Goal: Transaction & Acquisition: Purchase product/service

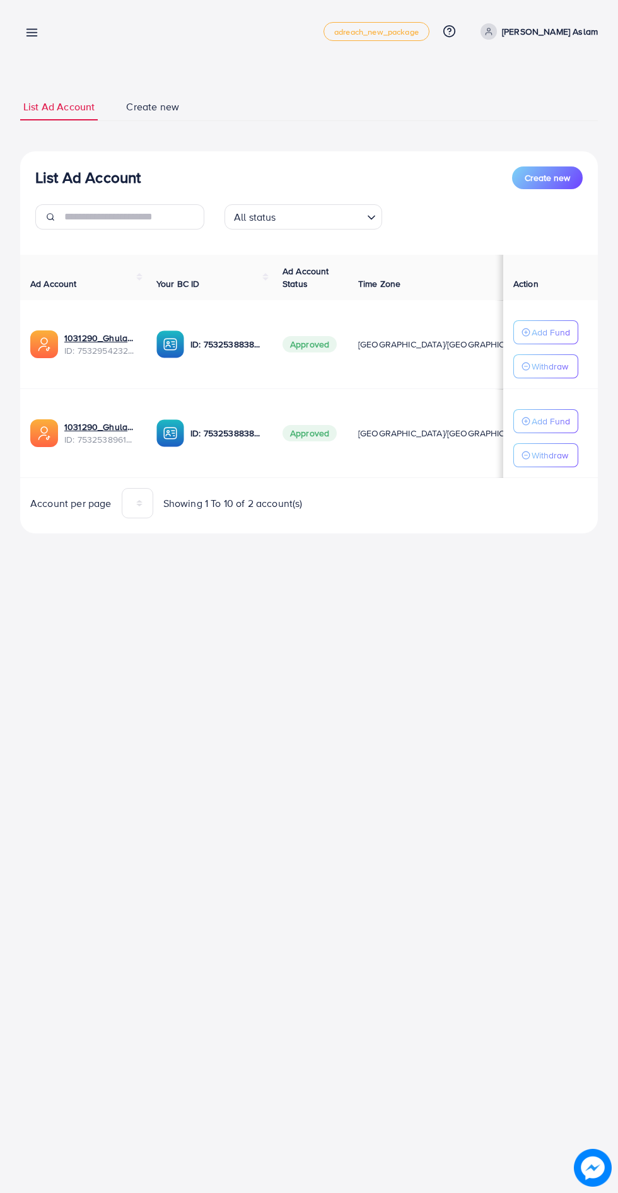
click at [32, 33] on line at bounding box center [32, 33] width 10 height 0
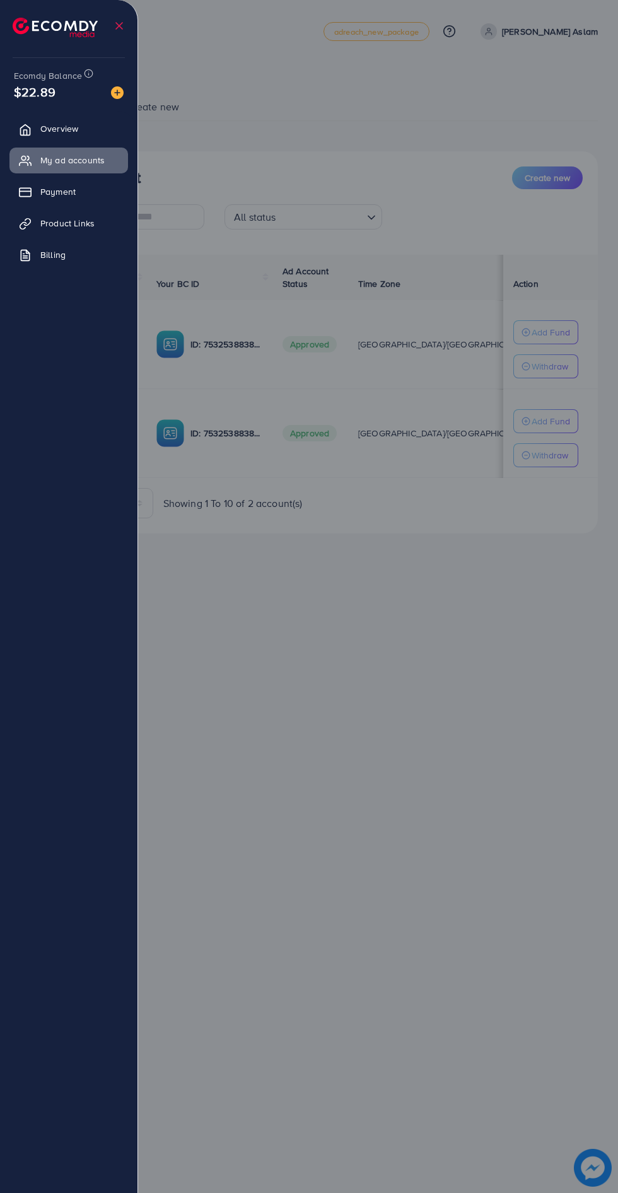
click at [114, 93] on img at bounding box center [117, 92] width 13 height 13
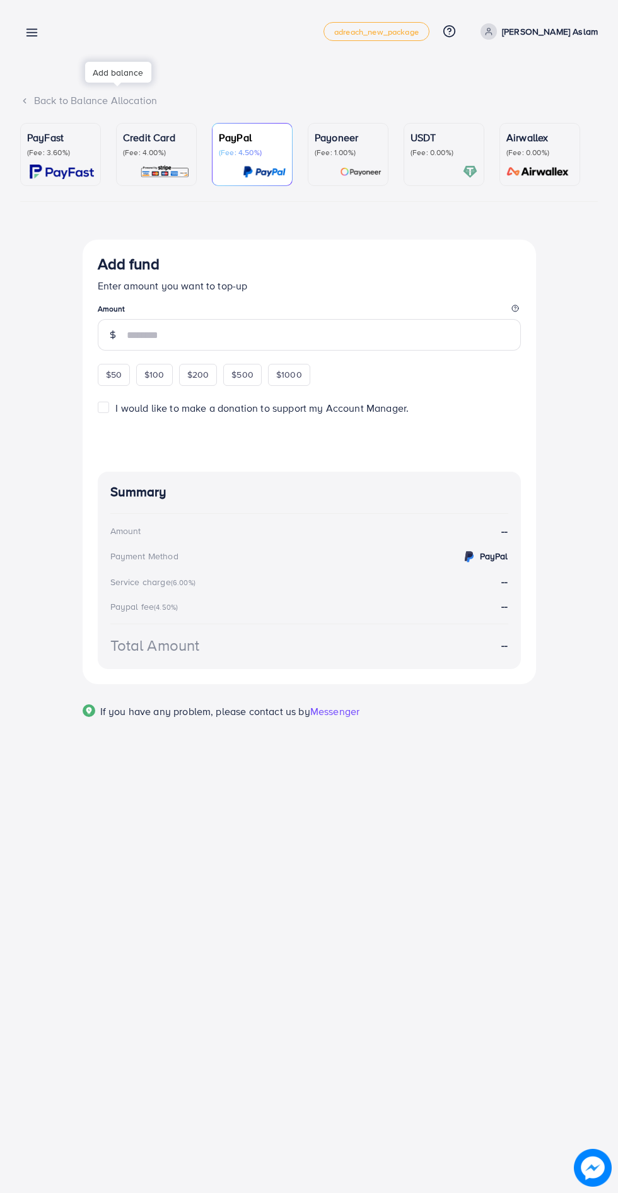
click at [162, 140] on p "Credit Card" at bounding box center [156, 137] width 67 height 15
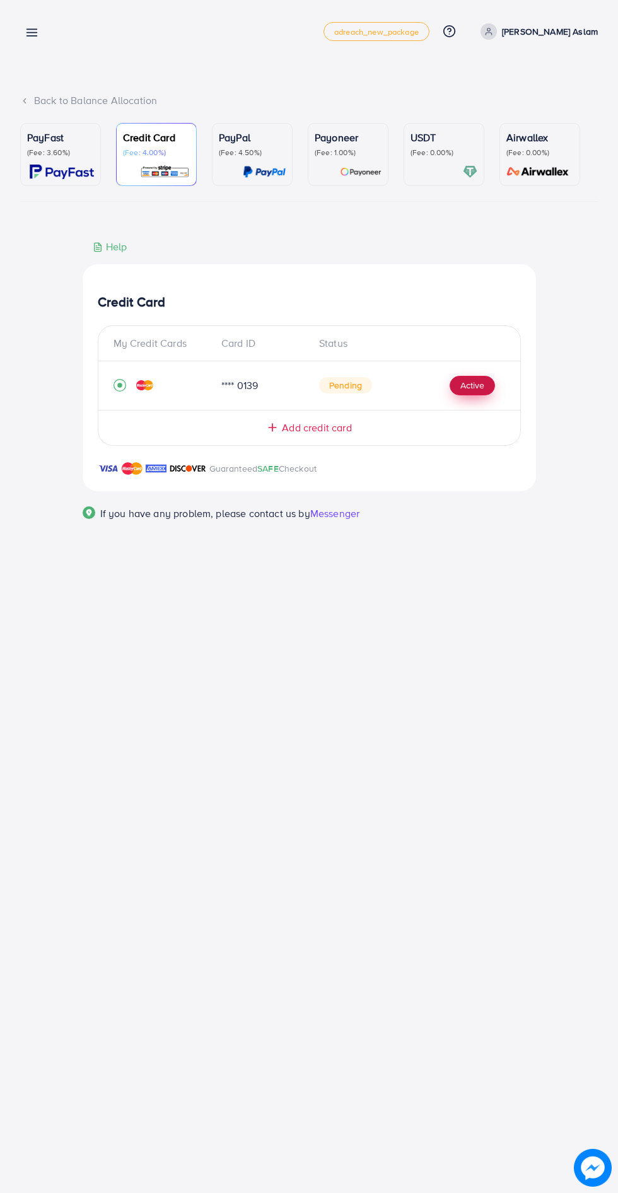
click at [472, 387] on button "Active" at bounding box center [472, 386] width 45 height 20
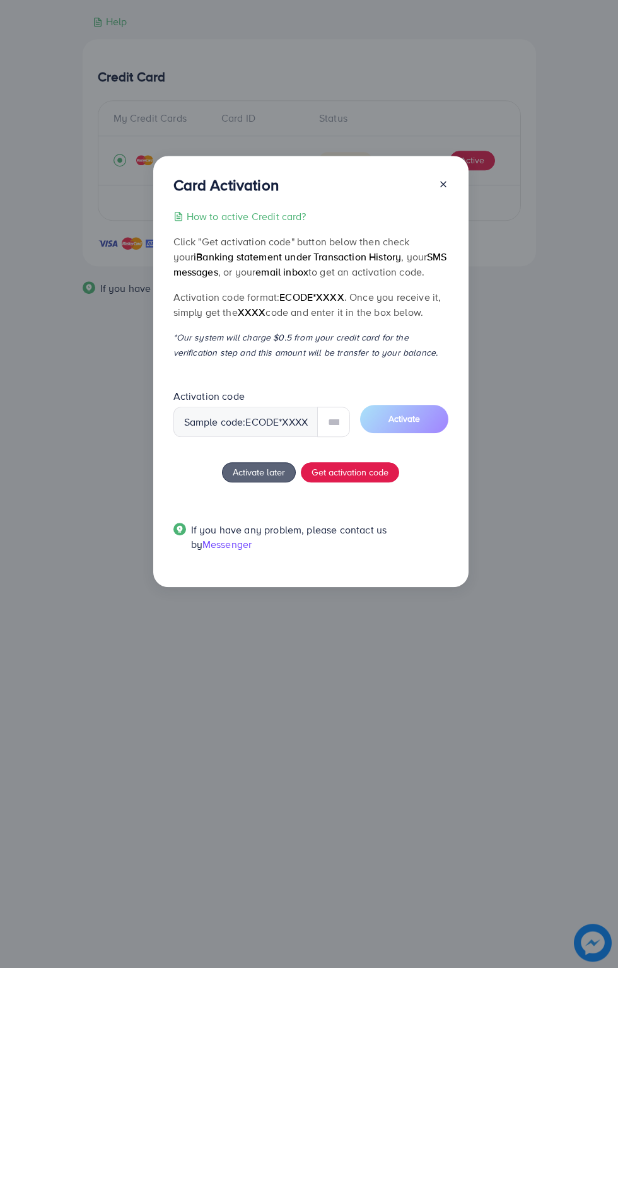
click at [443, 409] on div "Card Activation How to active Credit card? Click "Get activation code" button b…" at bounding box center [310, 597] width 315 height 432
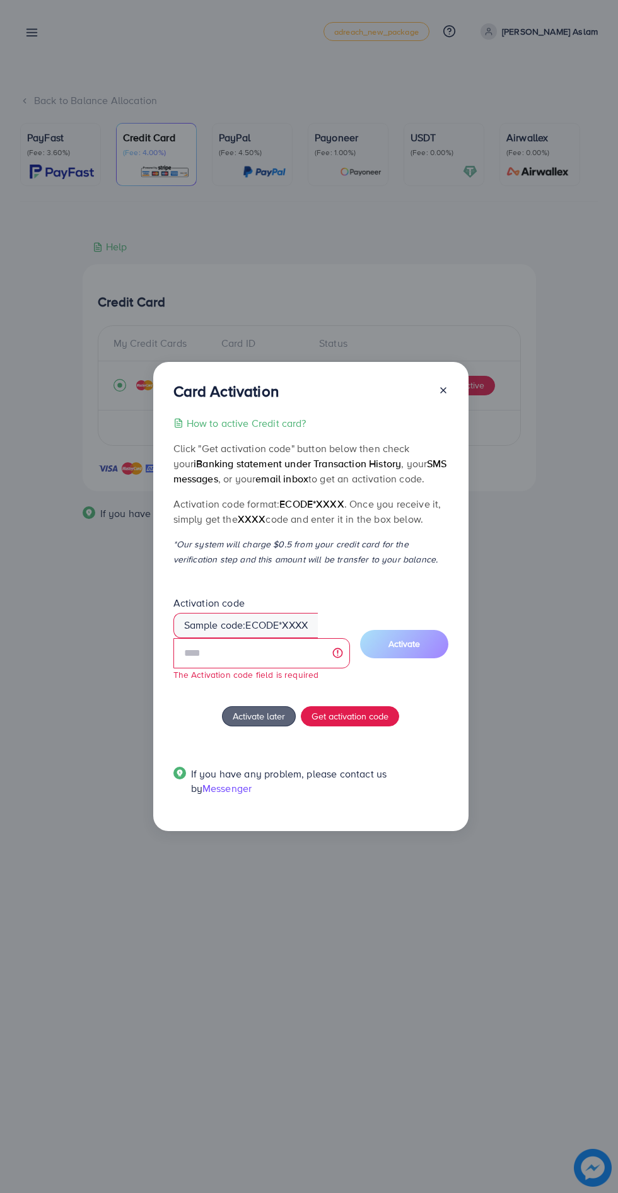
click at [443, 390] on line at bounding box center [443, 390] width 5 height 5
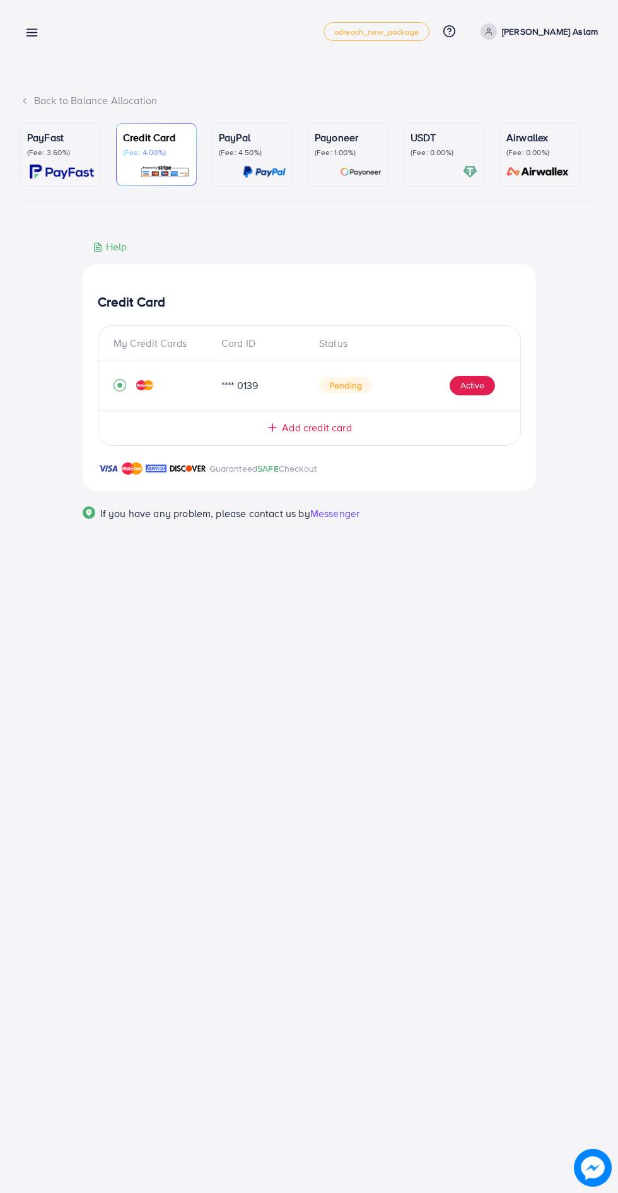
click at [238, 141] on p "PayPal" at bounding box center [252, 137] width 67 height 15
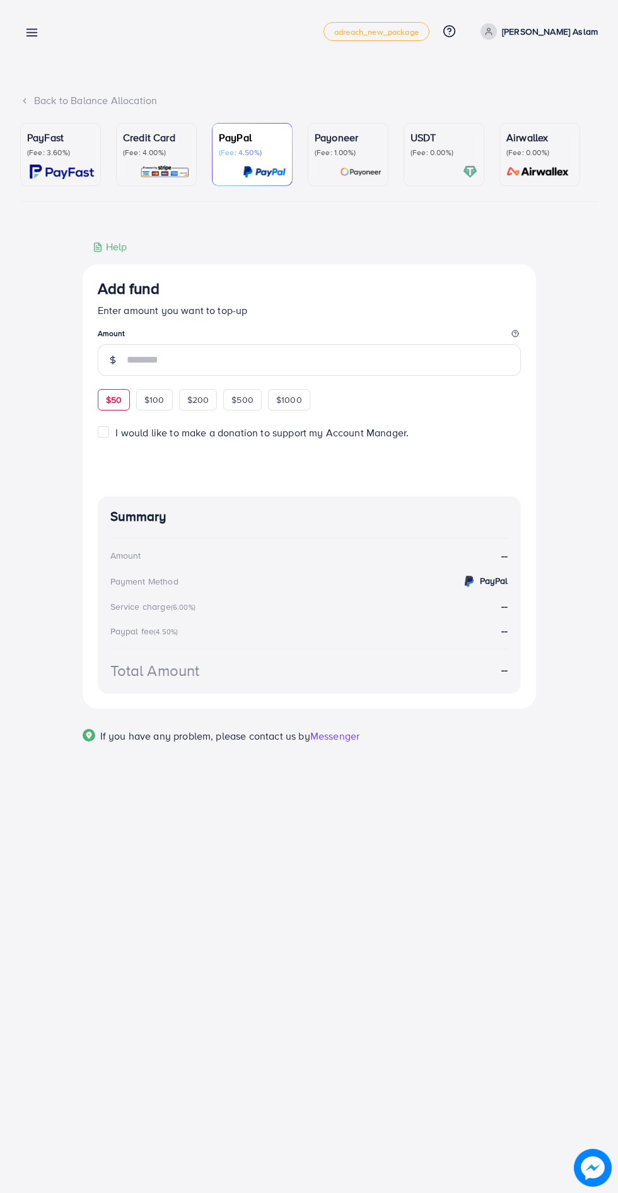
click at [115, 402] on span "$50" at bounding box center [114, 400] width 16 height 13
type input "**"
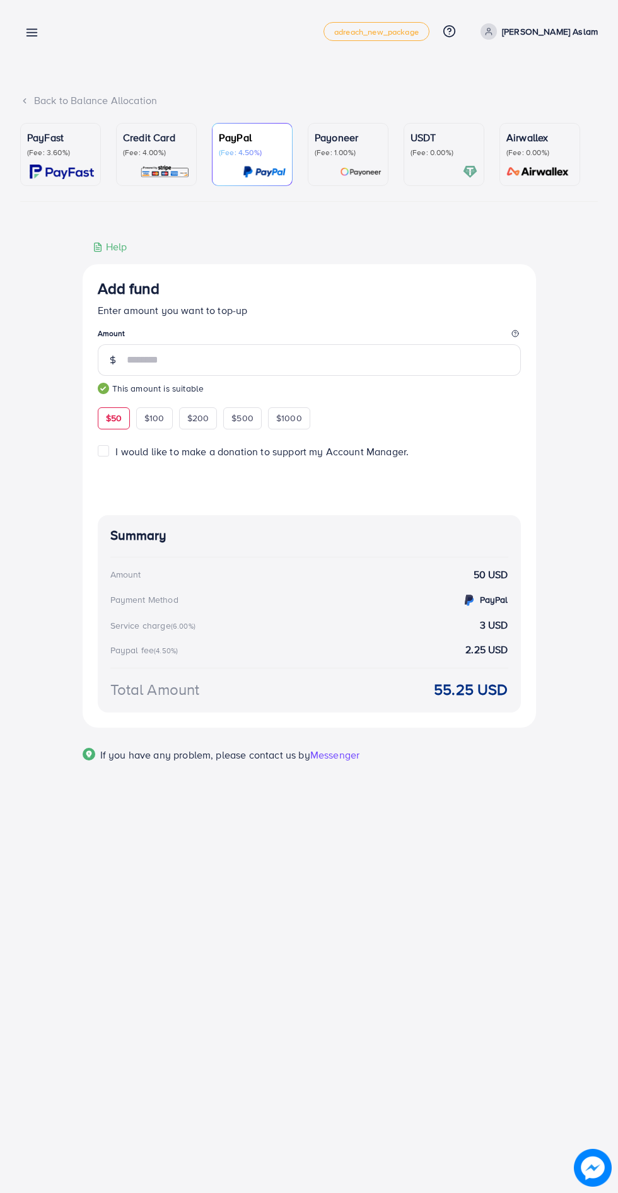
click at [346, 142] on p "Payoneer" at bounding box center [348, 137] width 67 height 15
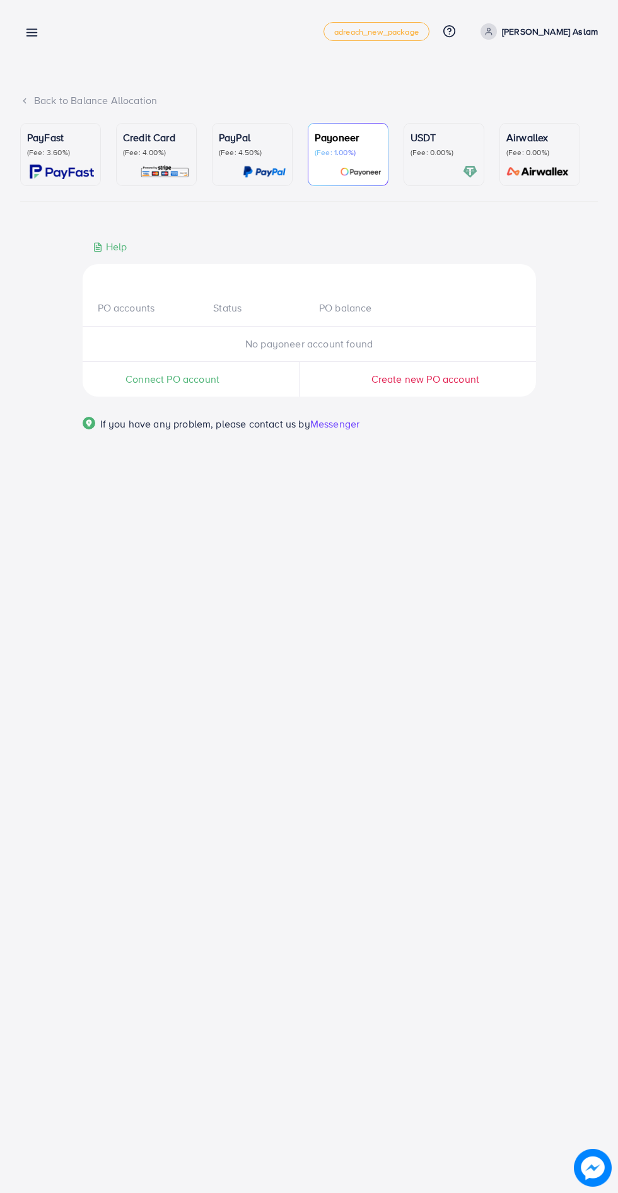
click at [440, 156] on p "(Fee: 0.00%)" at bounding box center [444, 153] width 67 height 10
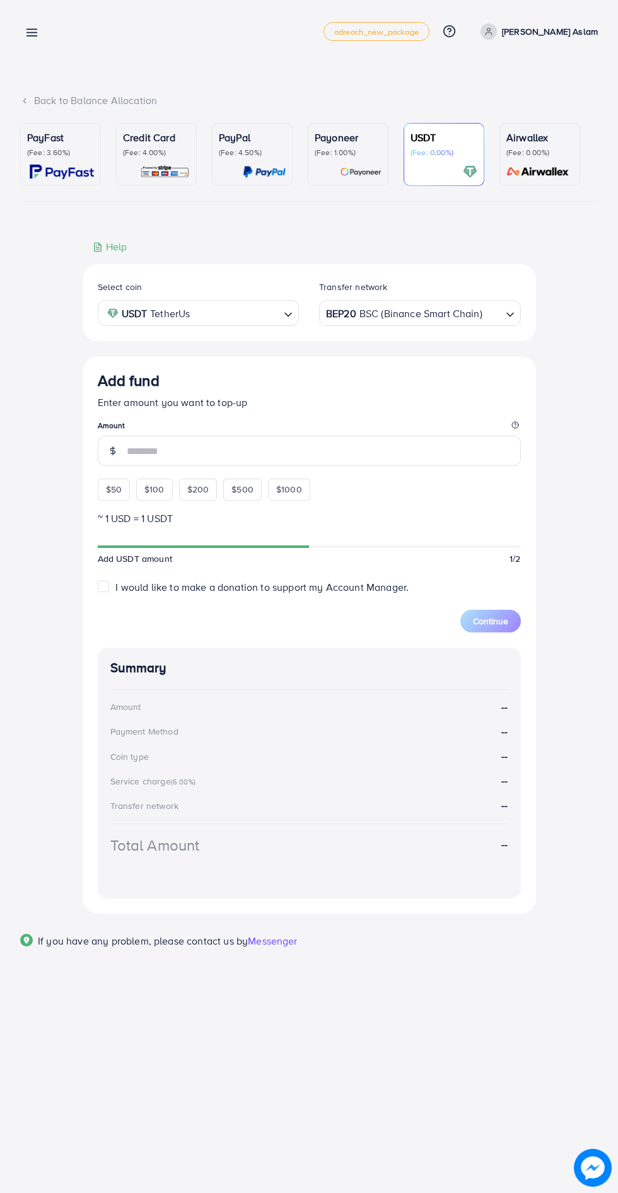
click at [167, 155] on p "(Fee: 4.00%)" at bounding box center [156, 153] width 67 height 10
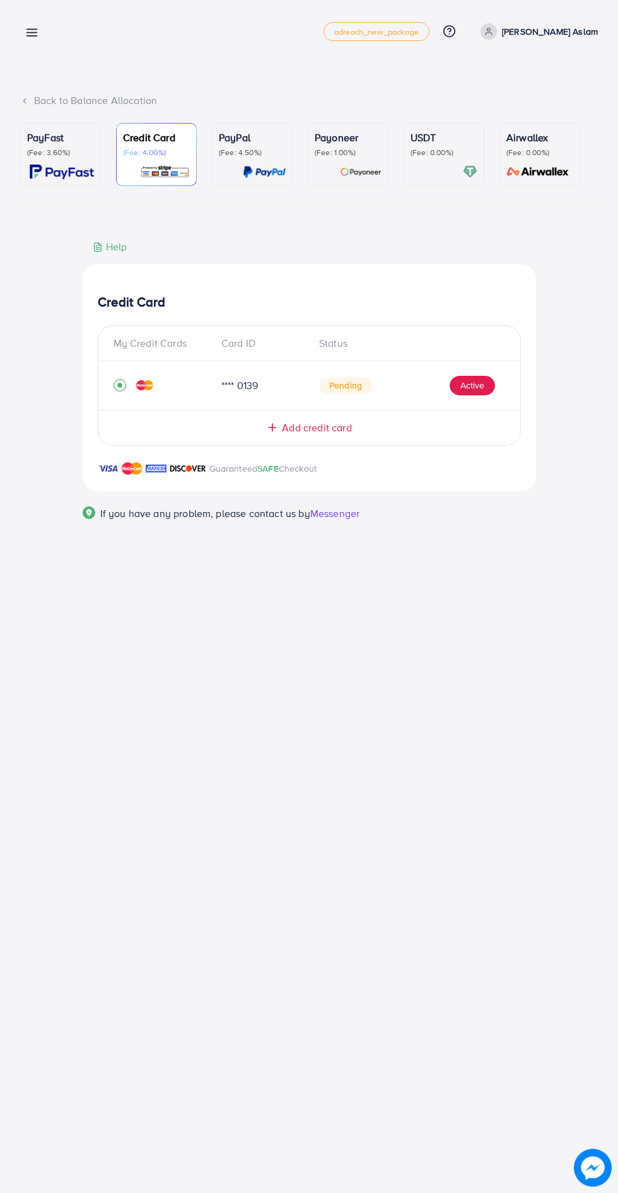
click at [425, 151] on p "(Fee: 0.00%)" at bounding box center [444, 153] width 67 height 10
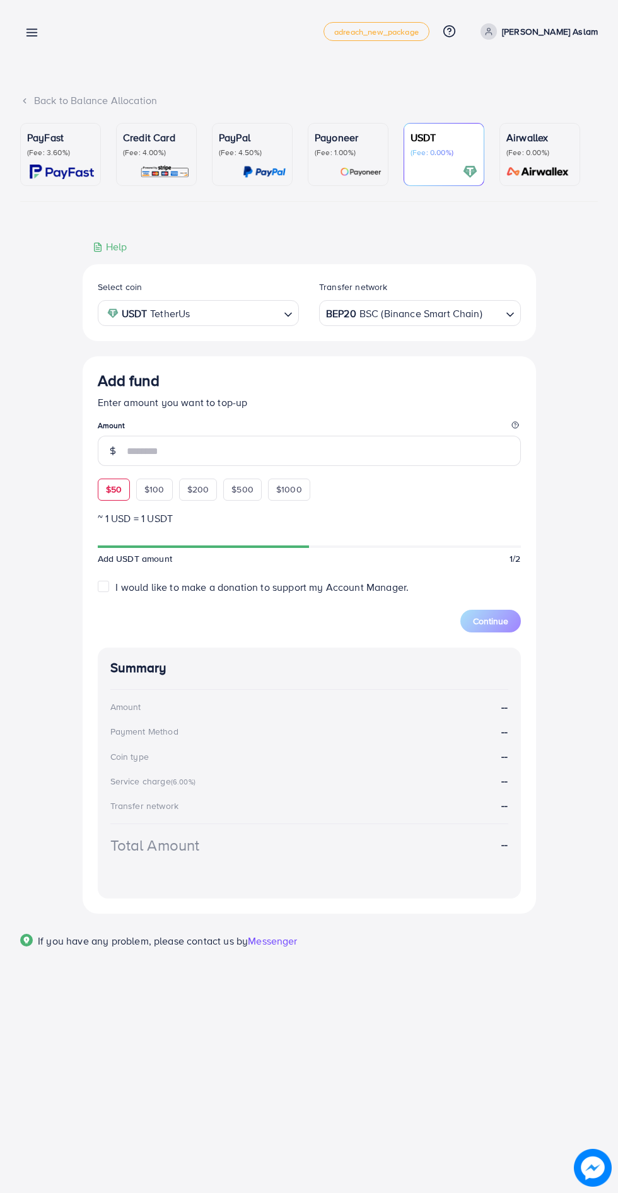
click at [118, 491] on span "$50" at bounding box center [114, 489] width 16 height 13
type input "**"
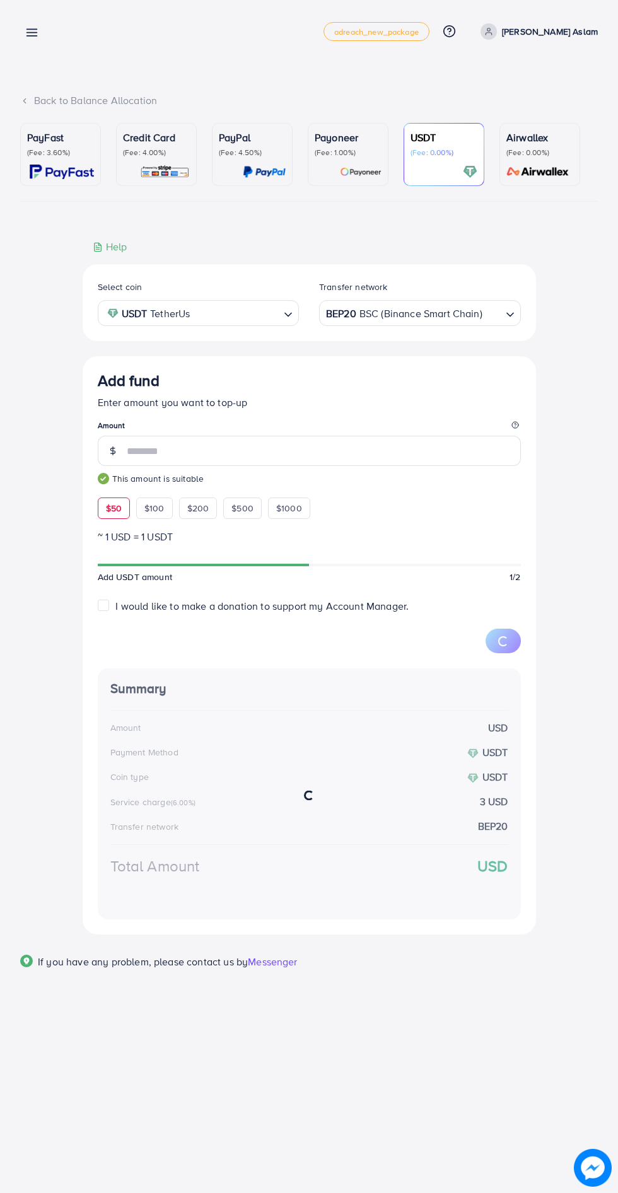
click at [158, 146] on div "Credit Card (Fee: 4.00%)" at bounding box center [156, 144] width 67 height 28
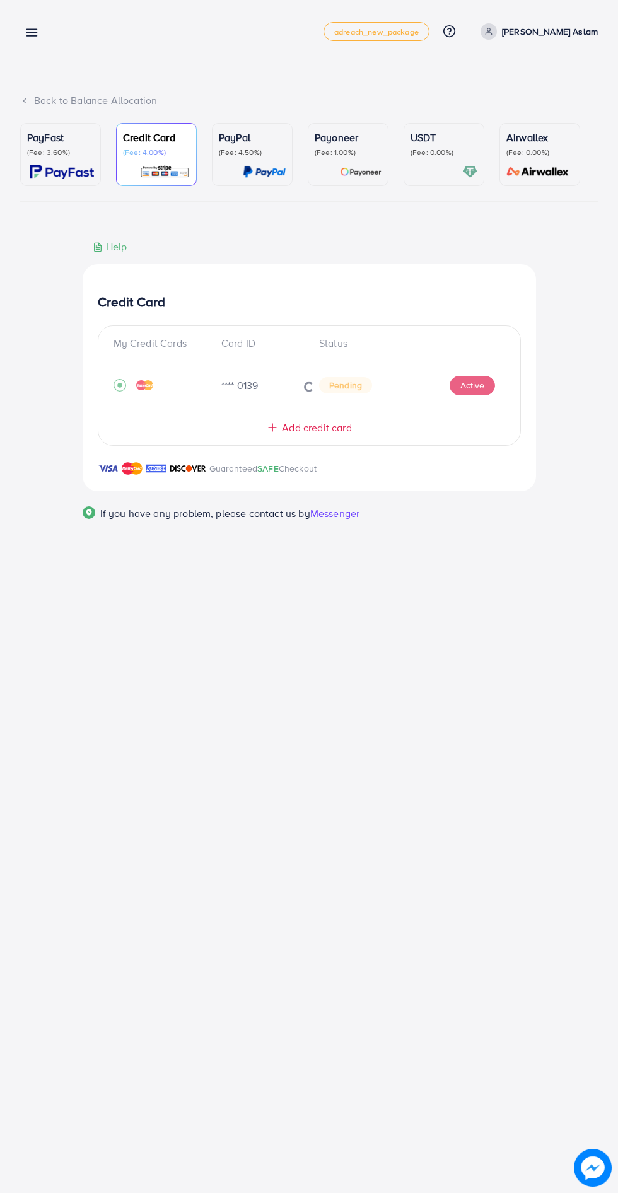
click at [339, 389] on div at bounding box center [309, 385] width 422 height 28
click at [481, 395] on div at bounding box center [309, 385] width 422 height 28
click at [271, 162] on div "PayPal (Fee: 4.50%)" at bounding box center [252, 154] width 67 height 49
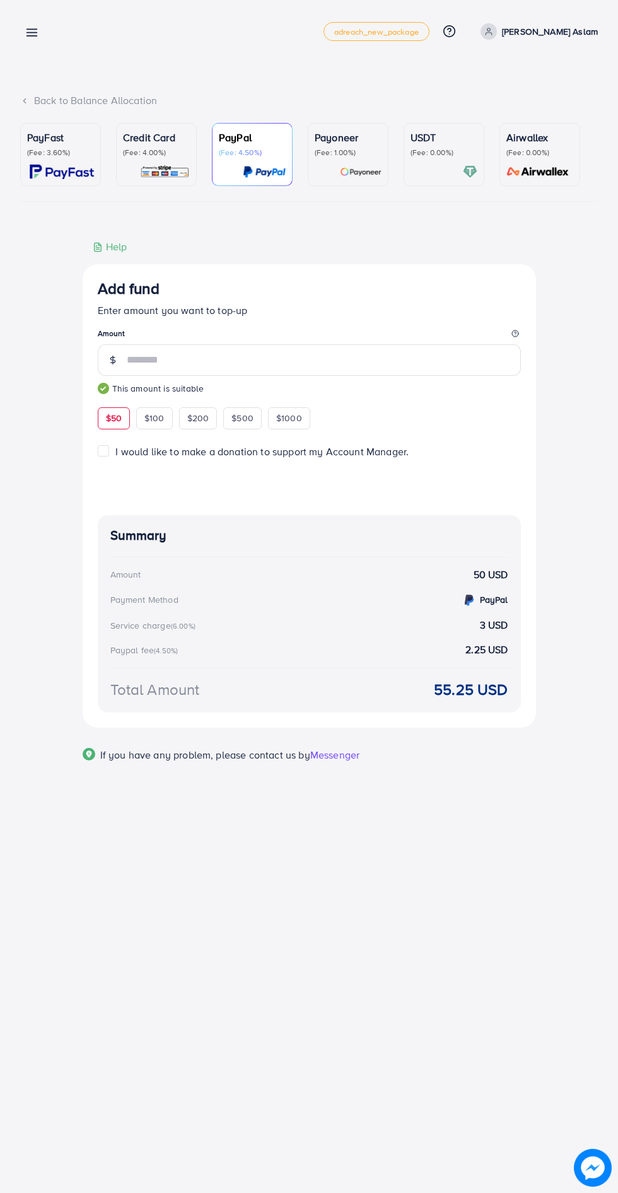
click at [141, 173] on img at bounding box center [165, 172] width 50 height 15
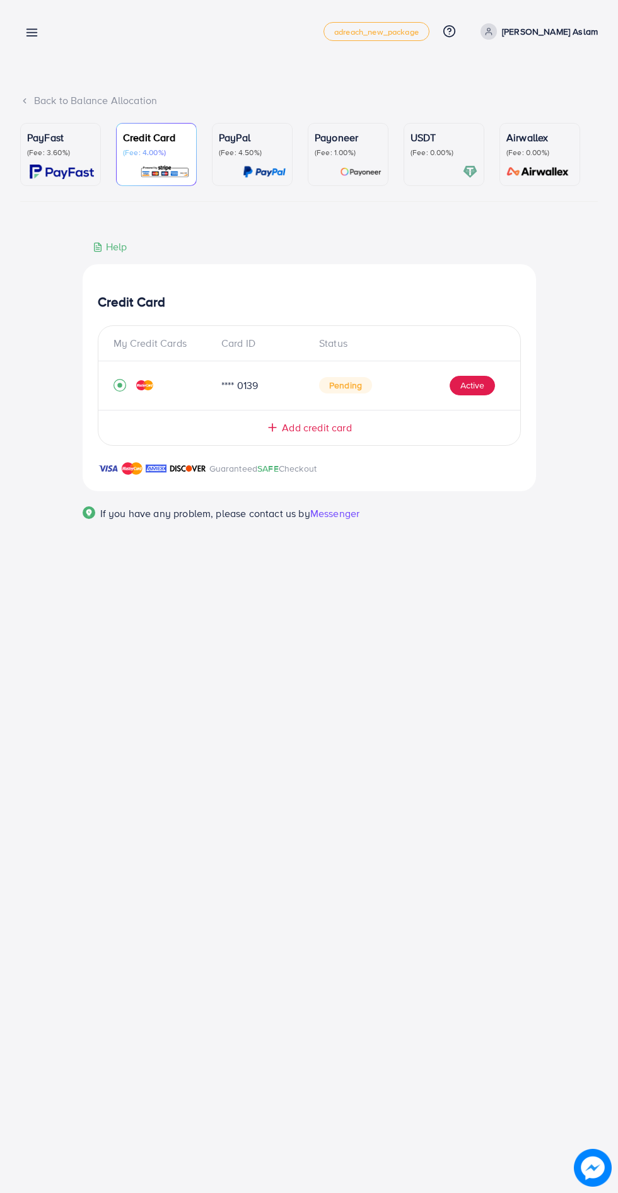
click at [40, 158] on div "PayFast (Fee: 3.60%)" at bounding box center [60, 154] width 67 height 49
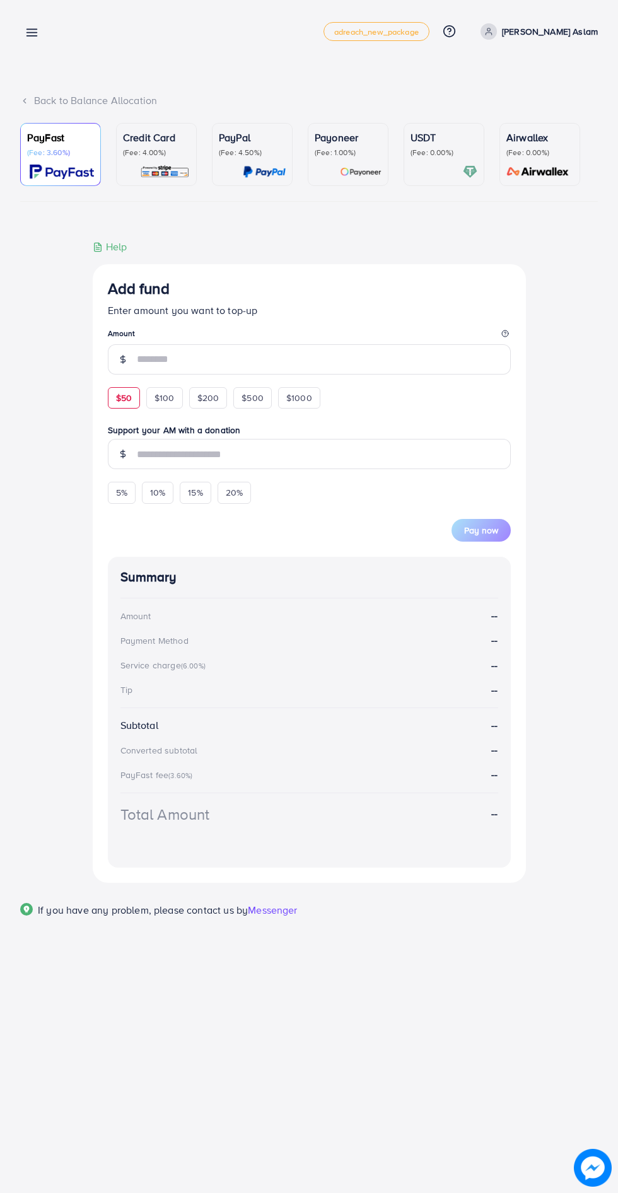
click at [122, 401] on span "$50" at bounding box center [124, 398] width 16 height 13
type input "**"
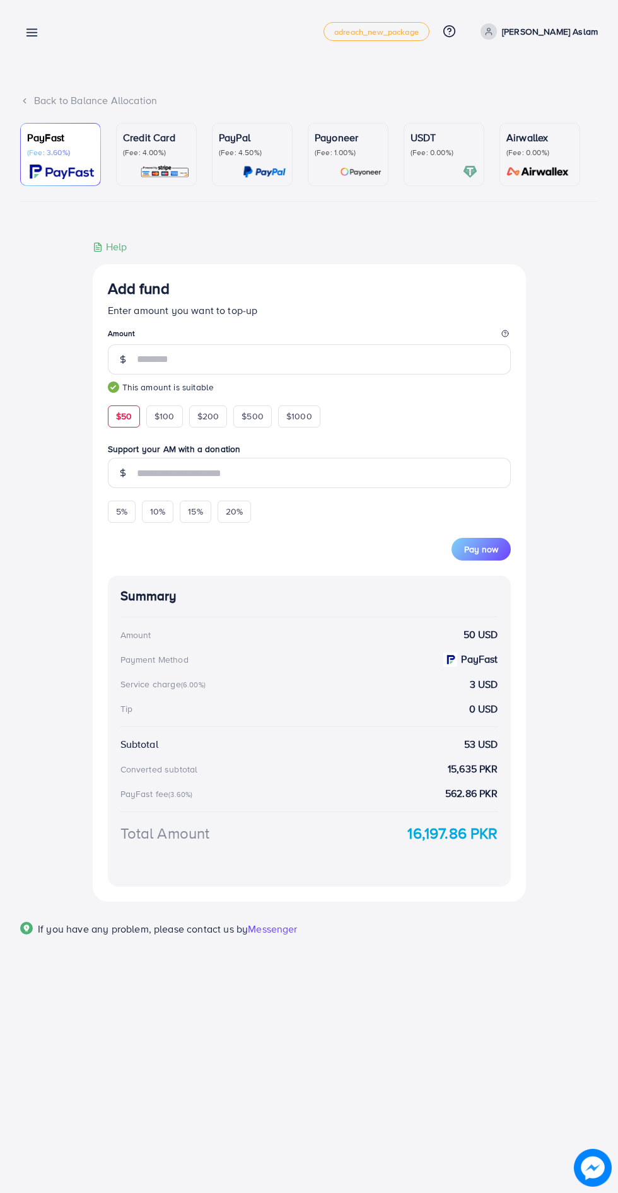
click at [146, 137] on p "Credit Card" at bounding box center [156, 137] width 67 height 15
